Goal: Task Accomplishment & Management: Manage account settings

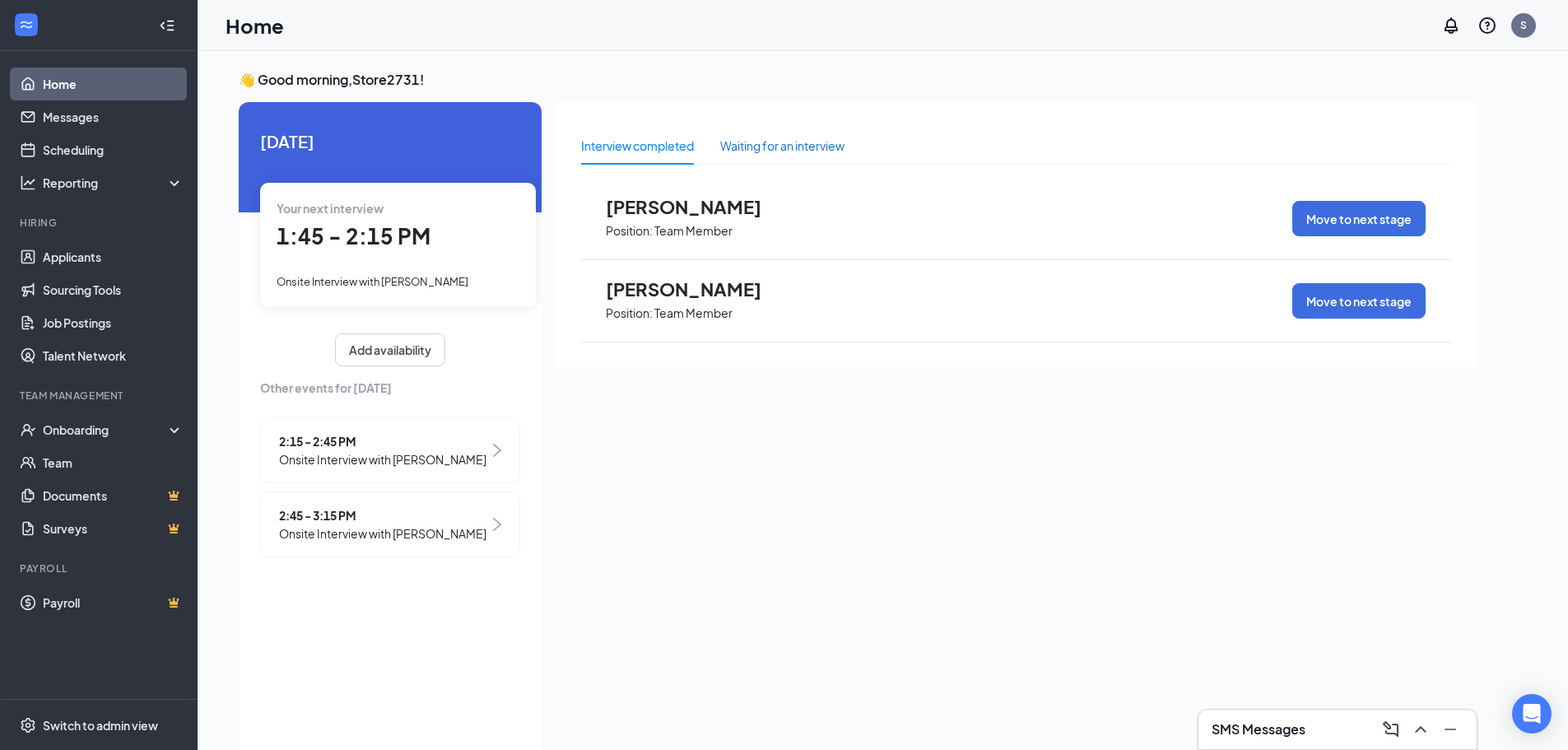
click at [761, 151] on div "Waiting for an interview" at bounding box center [782, 146] width 124 height 18
click at [677, 147] on div "Interview completed" at bounding box center [637, 146] width 113 height 18
click at [74, 258] on link "Applicants" at bounding box center [113, 256] width 141 height 33
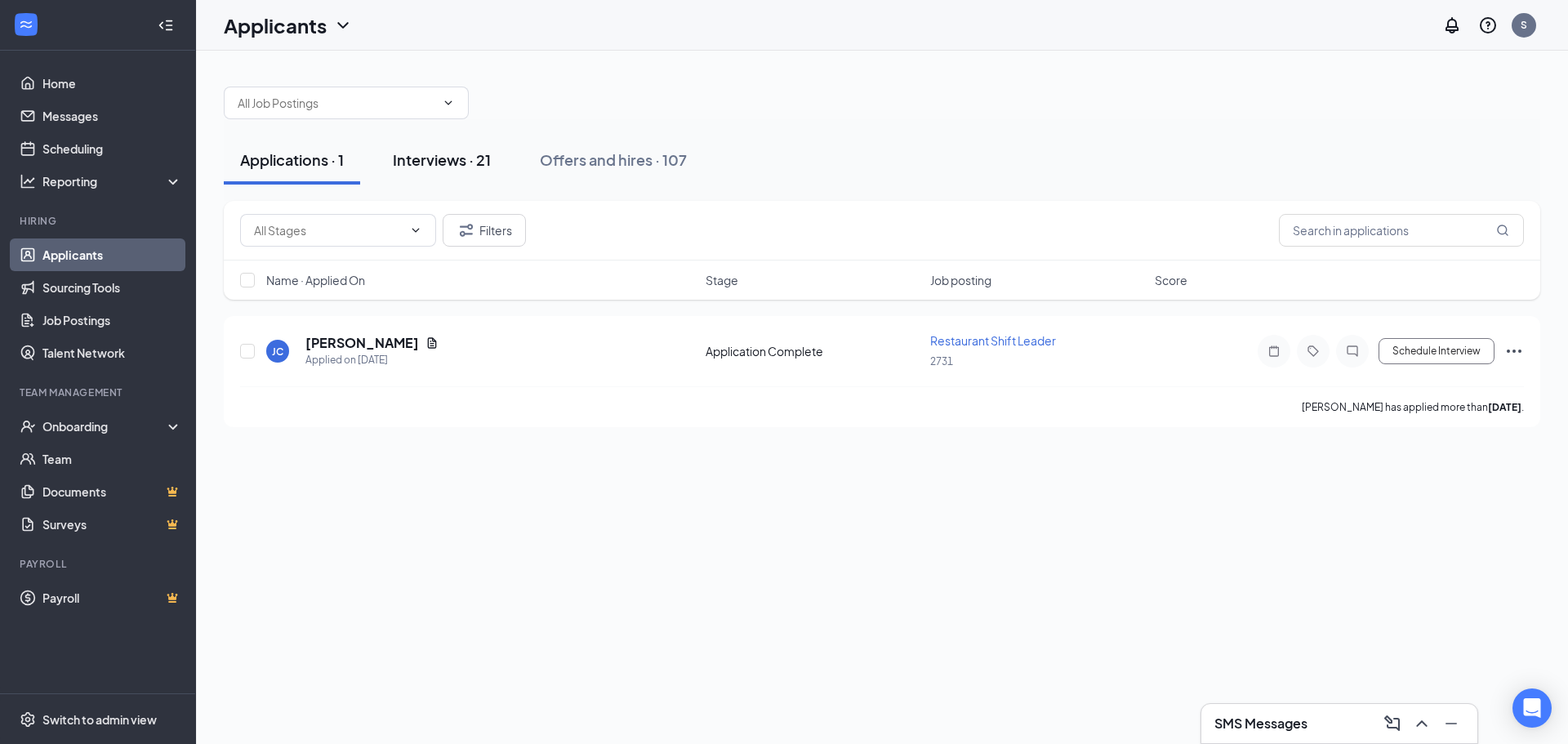
click at [448, 165] on div "Interviews · 21" at bounding box center [442, 160] width 98 height 21
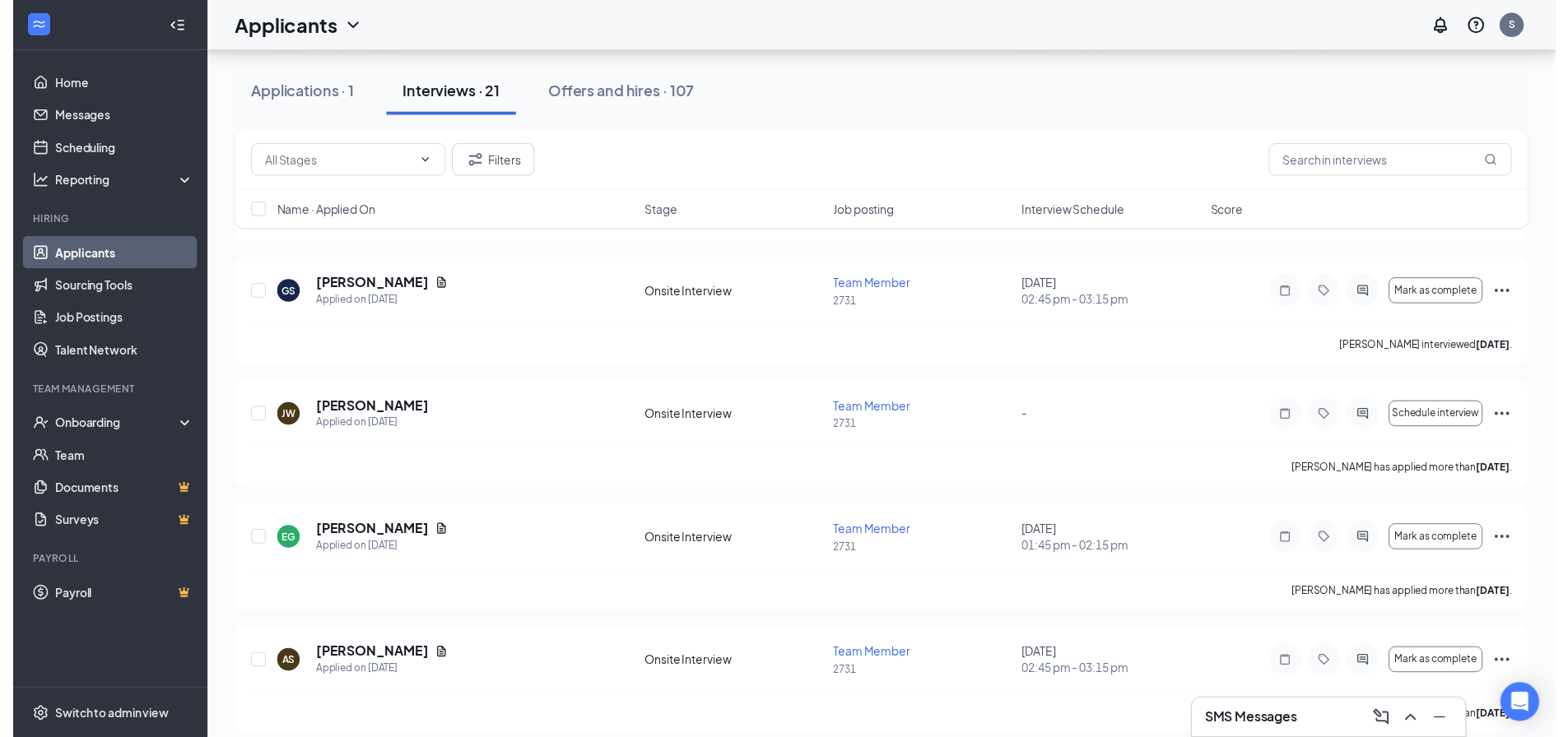
scroll to position [576, 0]
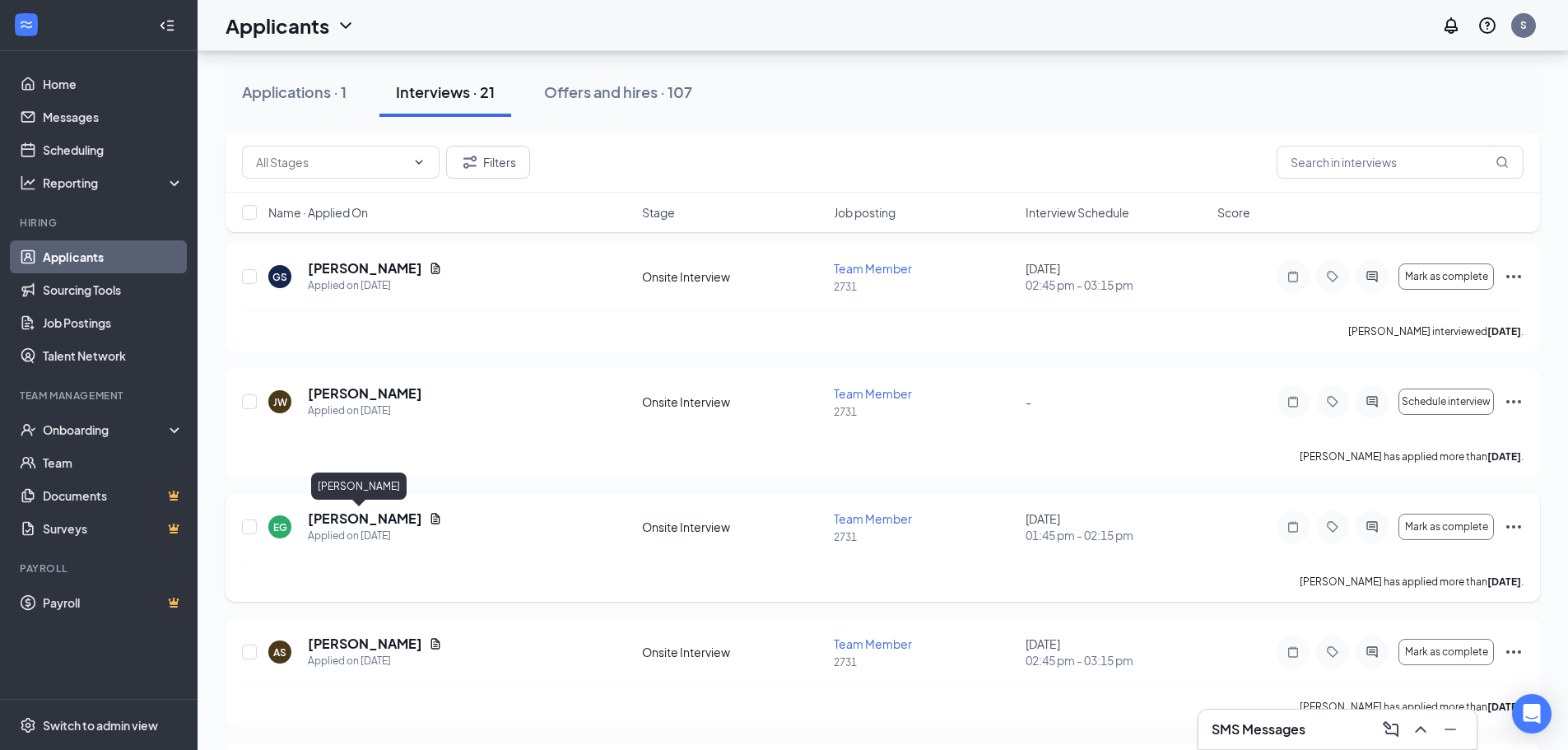
click at [353, 515] on h5 "[PERSON_NAME]" at bounding box center [364, 519] width 115 height 18
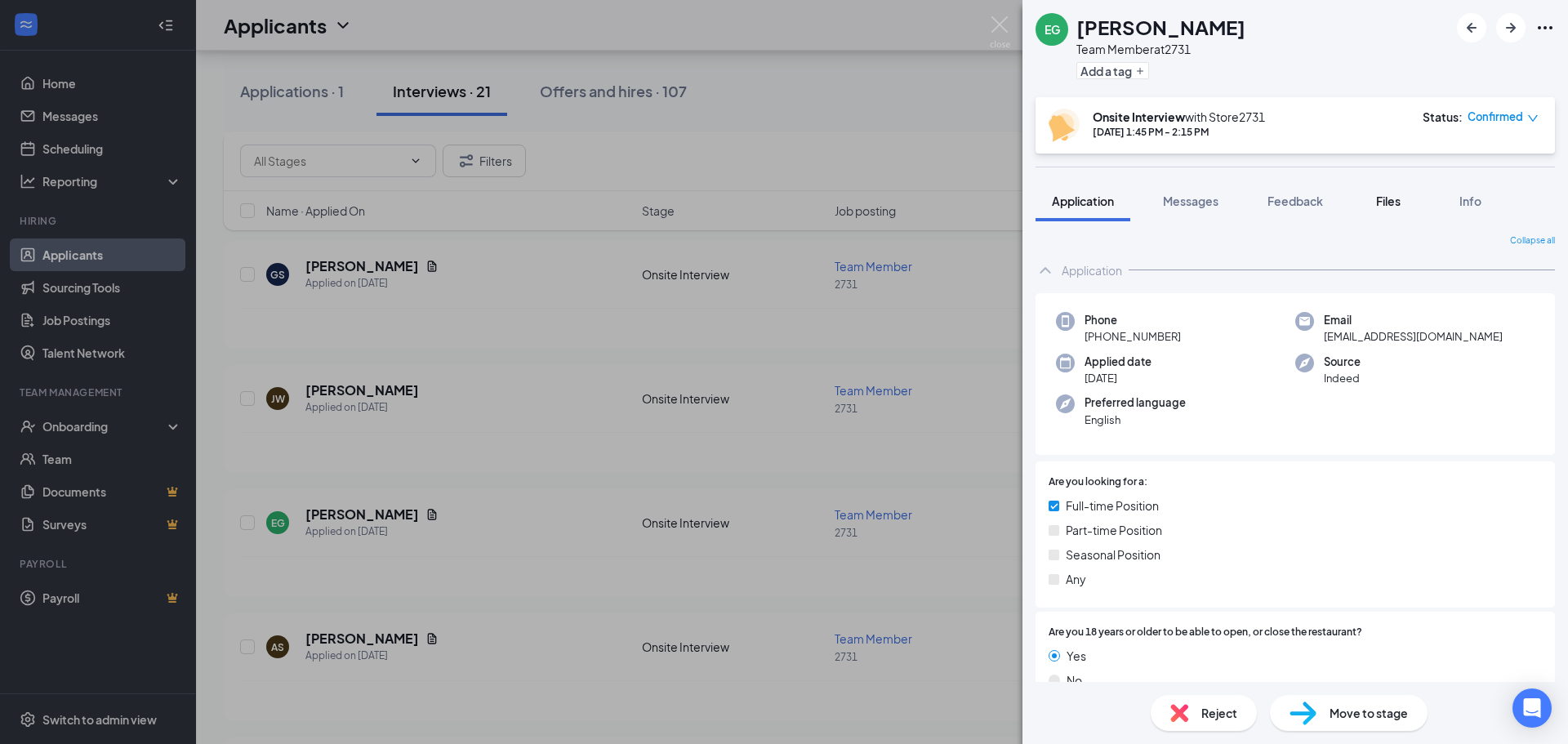
click at [1389, 199] on span "Files" at bounding box center [1388, 201] width 24 height 15
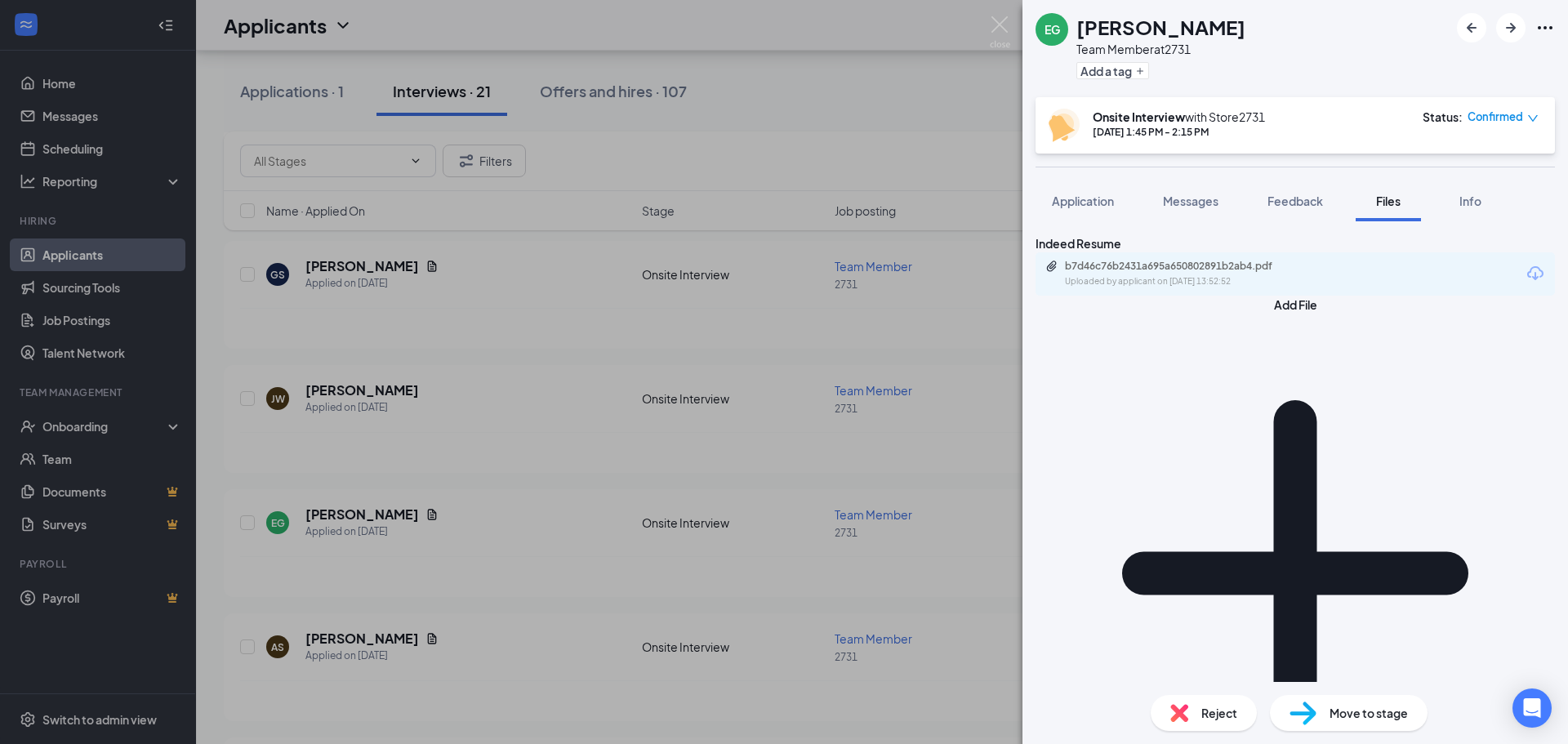
click at [1526, 283] on icon "Download" at bounding box center [1536, 273] width 20 height 20
click at [1370, 712] on span "Move to stage" at bounding box center [1368, 713] width 78 height 18
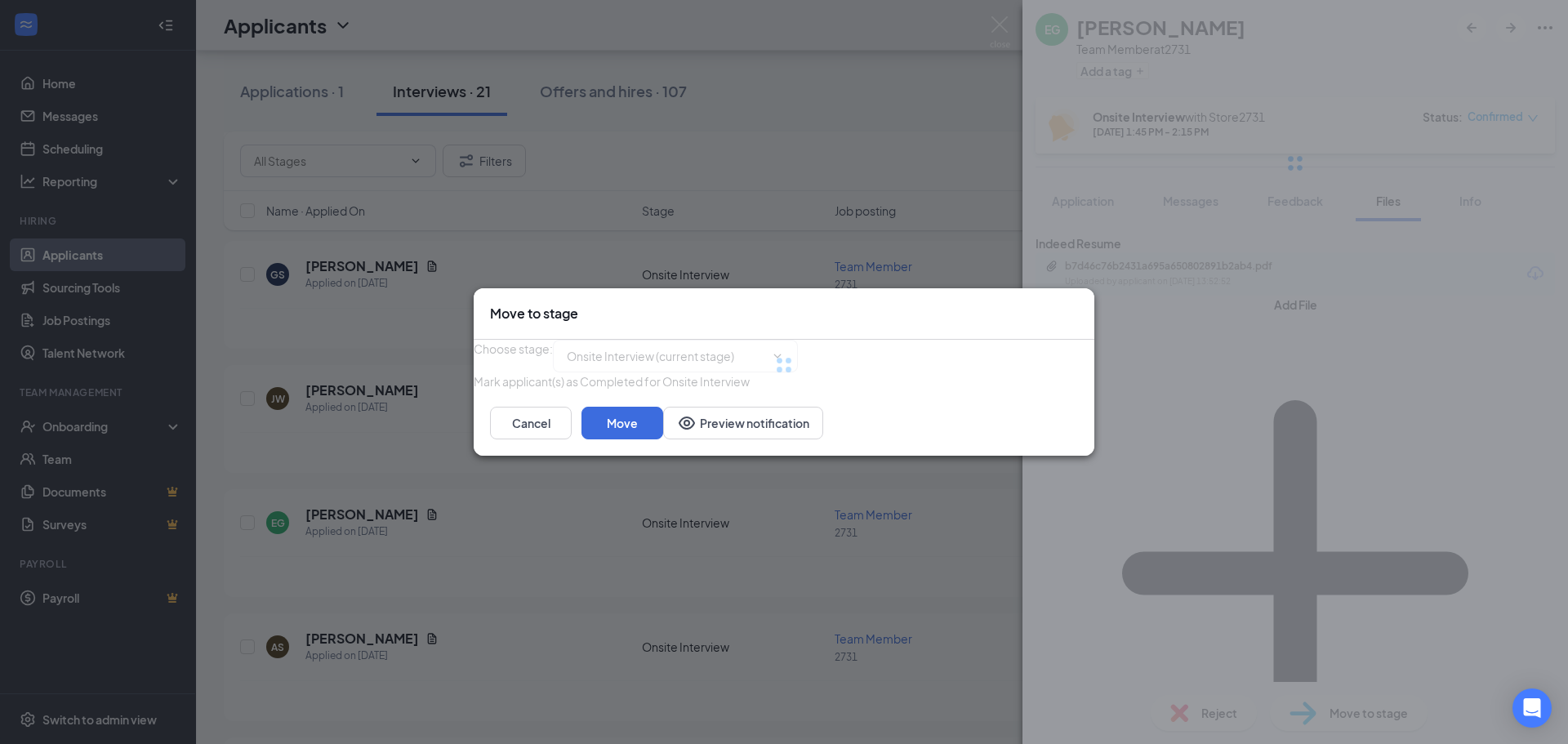
type input "Offer Letter (next stage)"
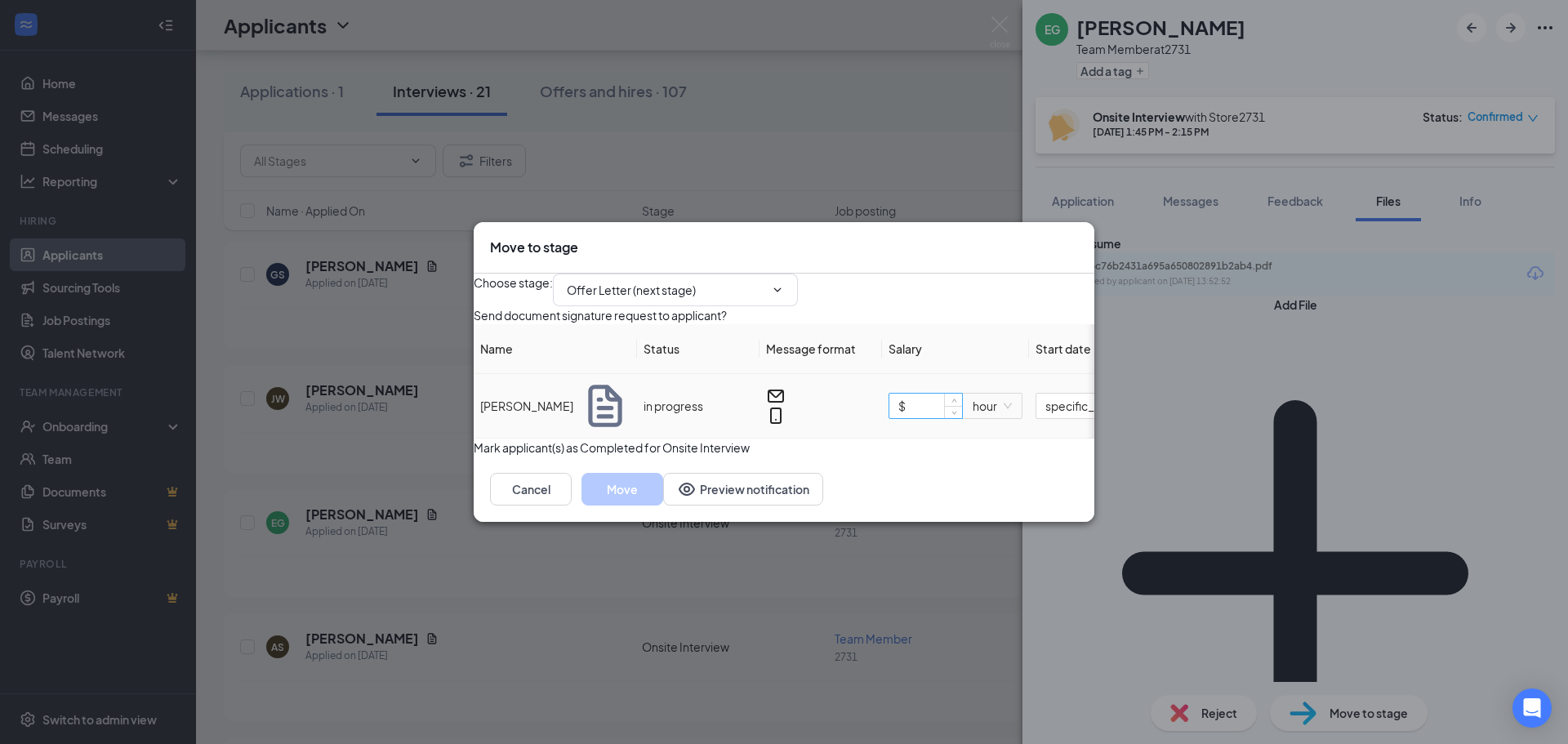
click at [935, 408] on input "$" at bounding box center [925, 406] width 72 height 24
type input "$ 14"
click at [663, 505] on button "Move" at bounding box center [623, 489] width 81 height 32
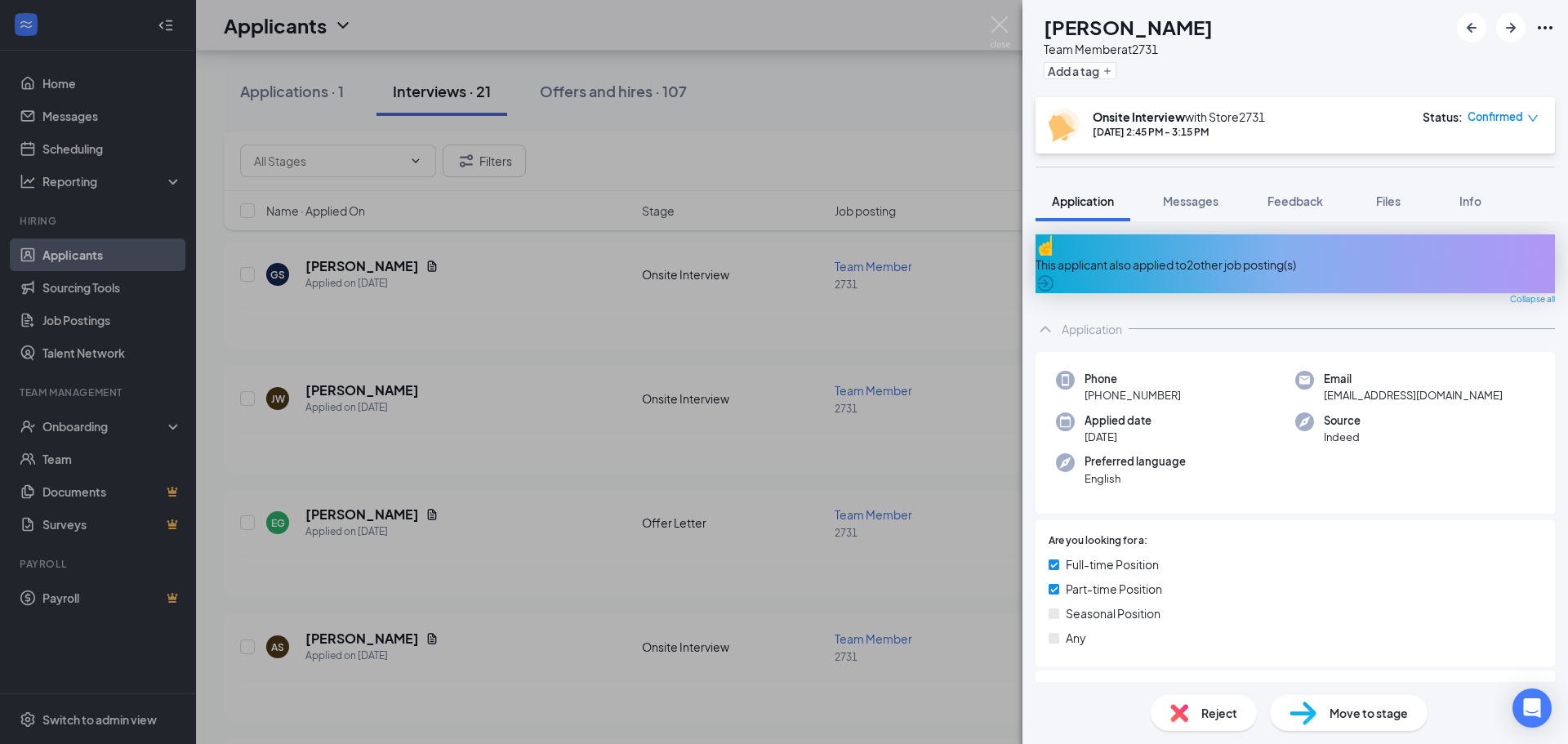
click at [604, 128] on div "AS [PERSON_NAME] Team Member at 2731 Add a tag Onsite Interview with Store2731 …" at bounding box center [784, 372] width 1568 height 744
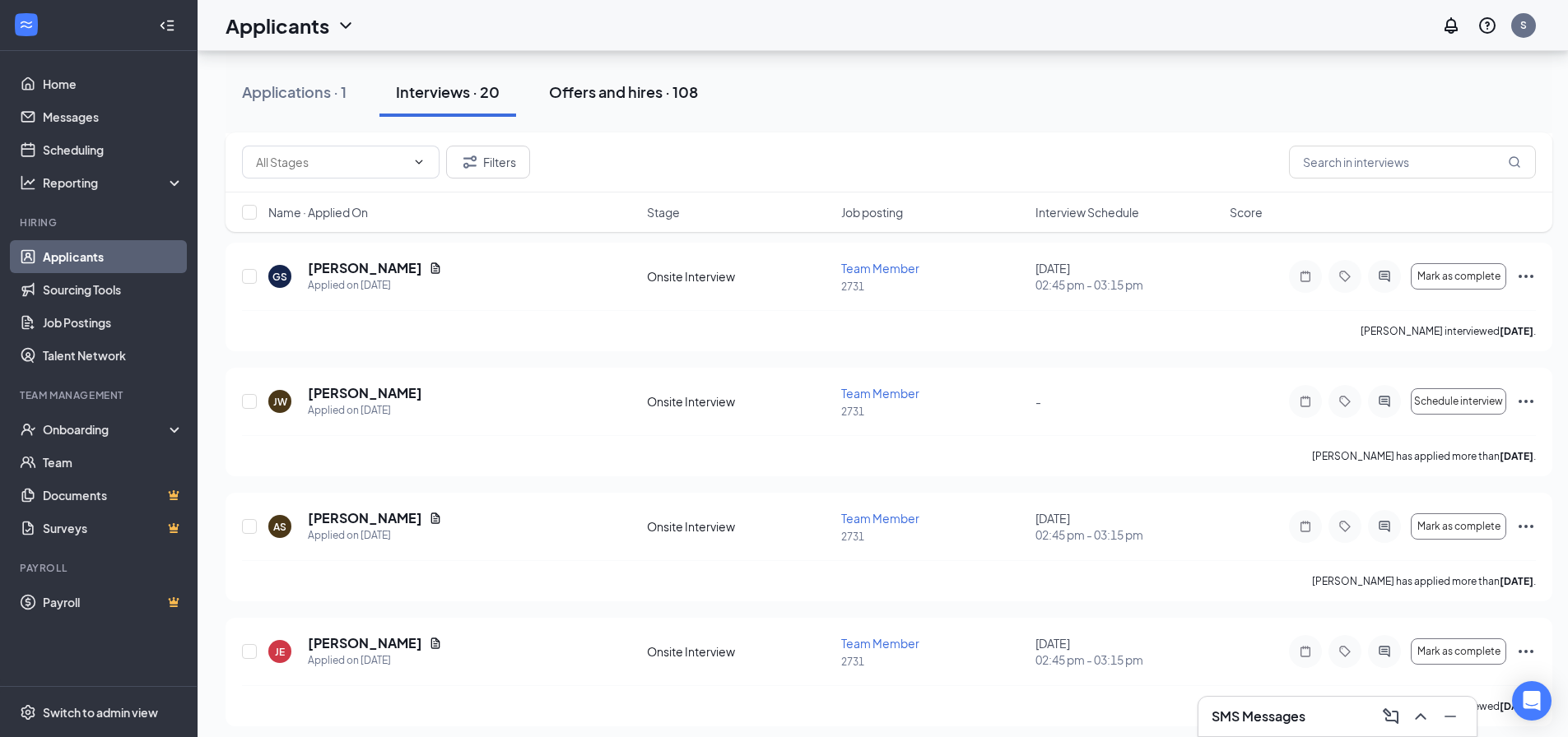
click at [621, 89] on div "Offers and hires · 108" at bounding box center [623, 91] width 149 height 21
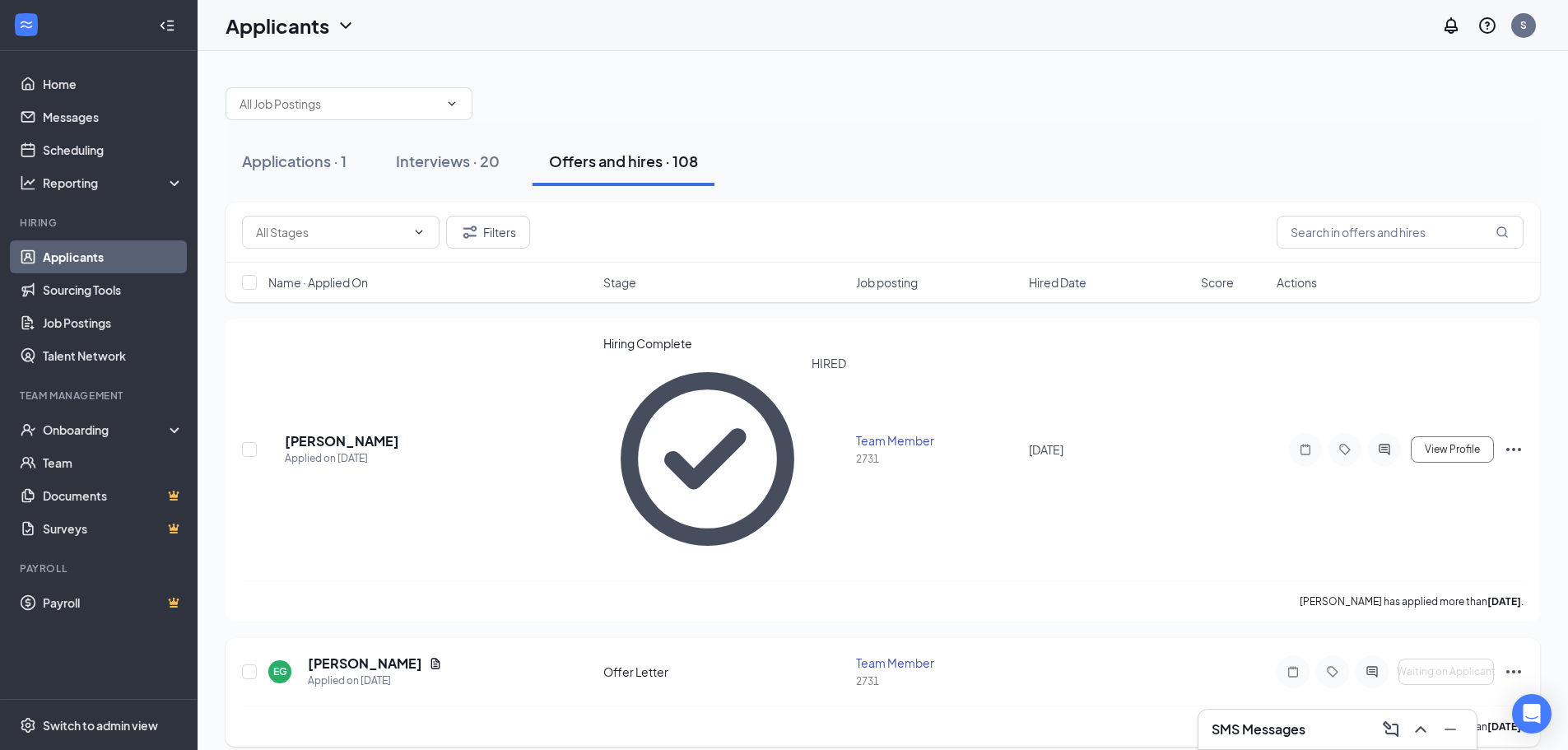
click at [392, 654] on div "[PERSON_NAME]" at bounding box center [374, 664] width 134 height 18
click at [370, 654] on h5 "[PERSON_NAME]" at bounding box center [364, 664] width 115 height 18
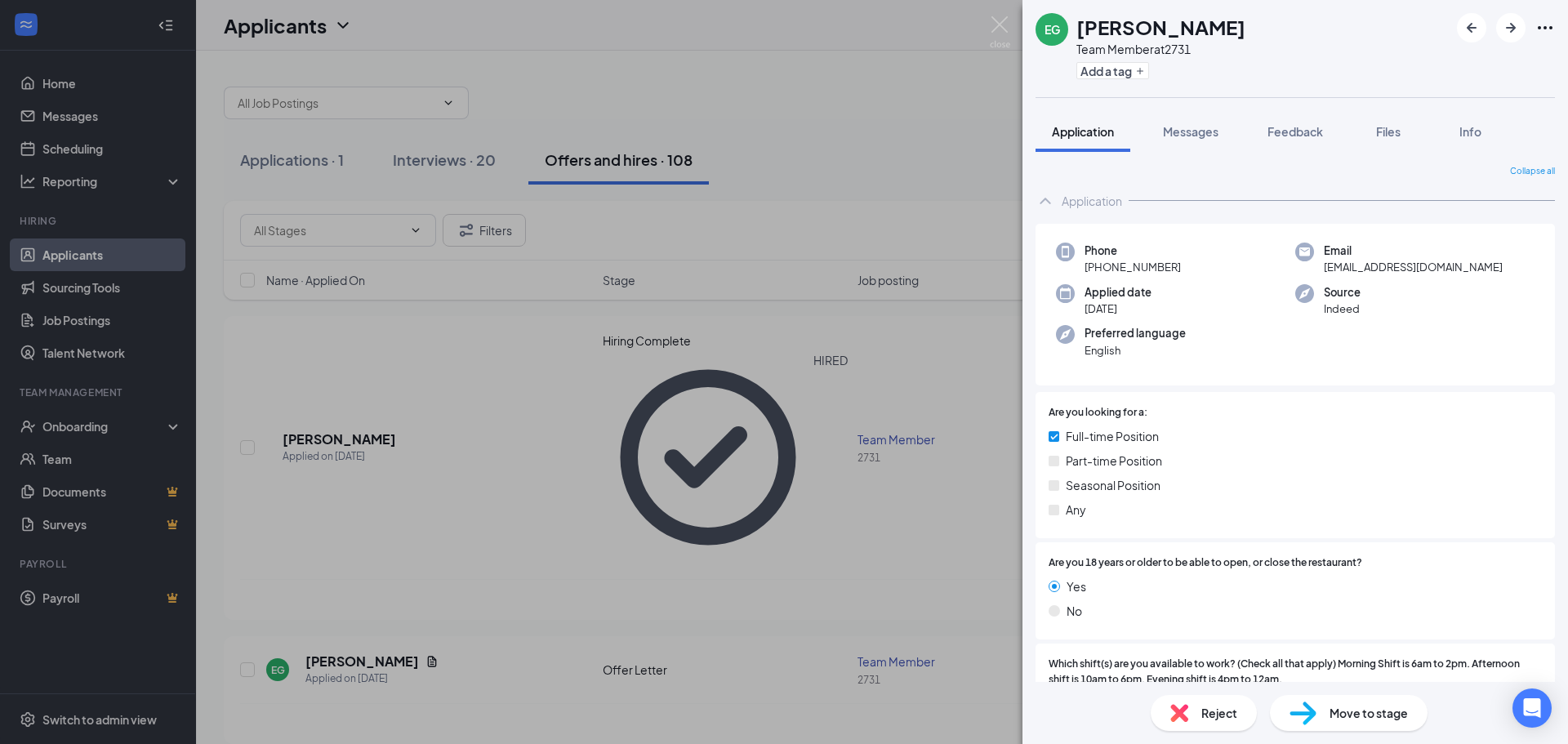
click at [1344, 709] on span "Move to stage" at bounding box center [1368, 713] width 78 height 18
type input "Hiring Complete (final stage)"
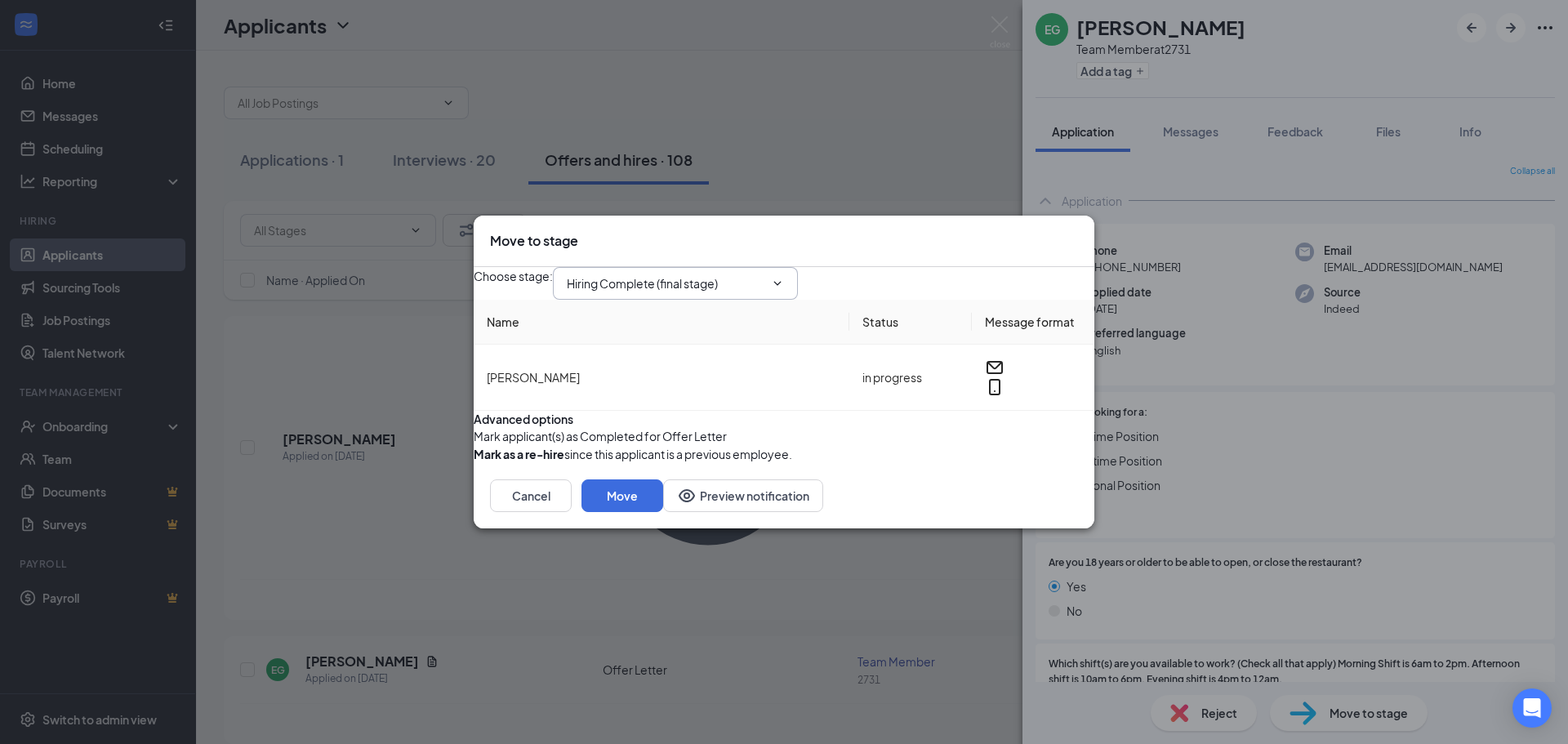
click at [784, 277] on icon "ChevronDown" at bounding box center [777, 283] width 13 height 13
click at [1078, 232] on icon "Cross" at bounding box center [1078, 232] width 0 height 0
